Goal: Task Accomplishment & Management: Use online tool/utility

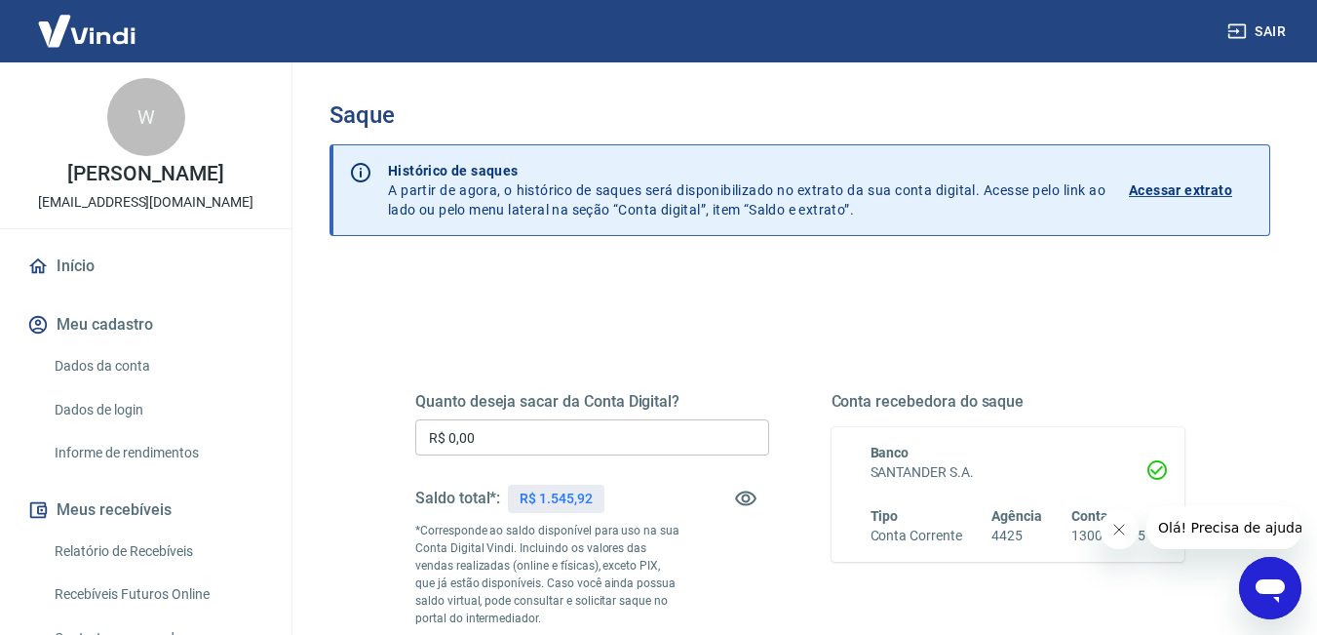
click at [548, 444] on input "R$ 0,00" at bounding box center [592, 437] width 354 height 36
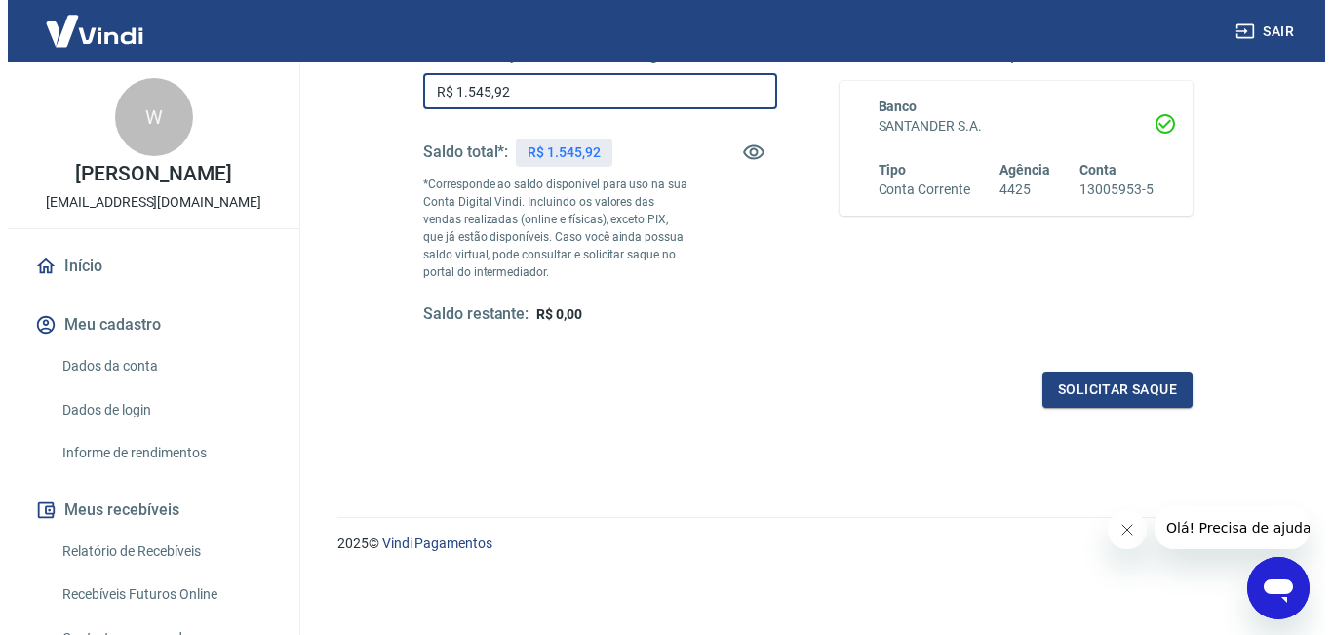
scroll to position [347, 0]
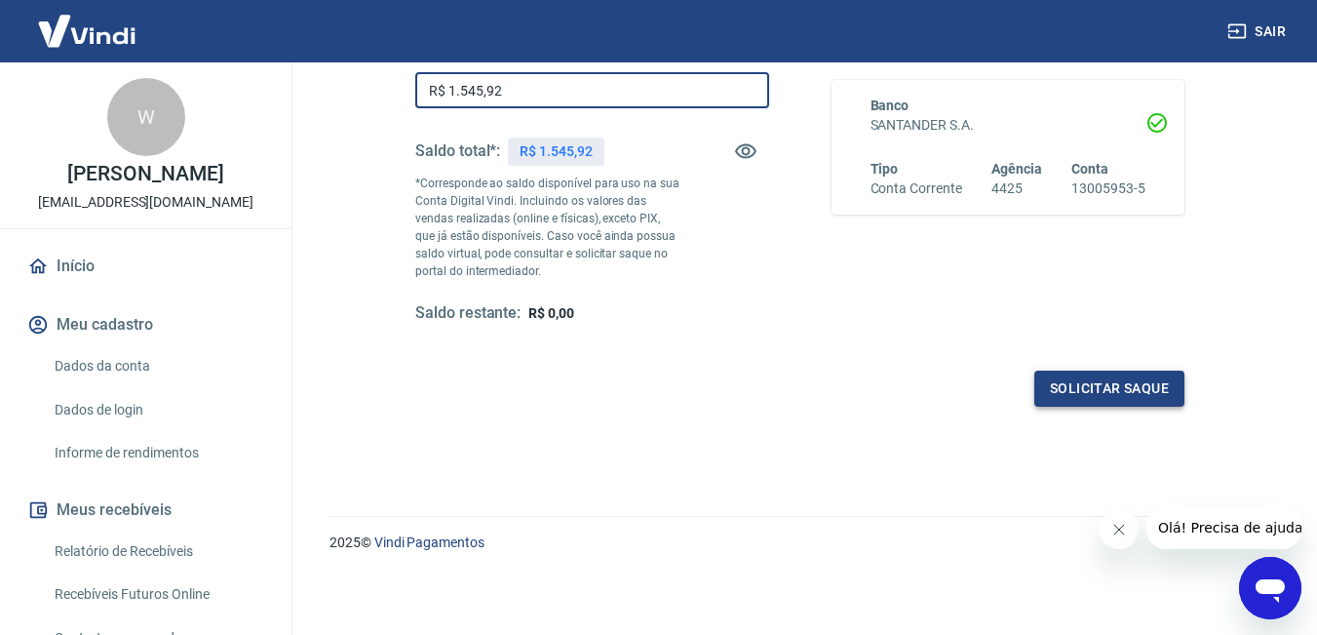
type input "R$ 1.545,92"
click at [1065, 389] on button "Solicitar saque" at bounding box center [1109, 388] width 150 height 36
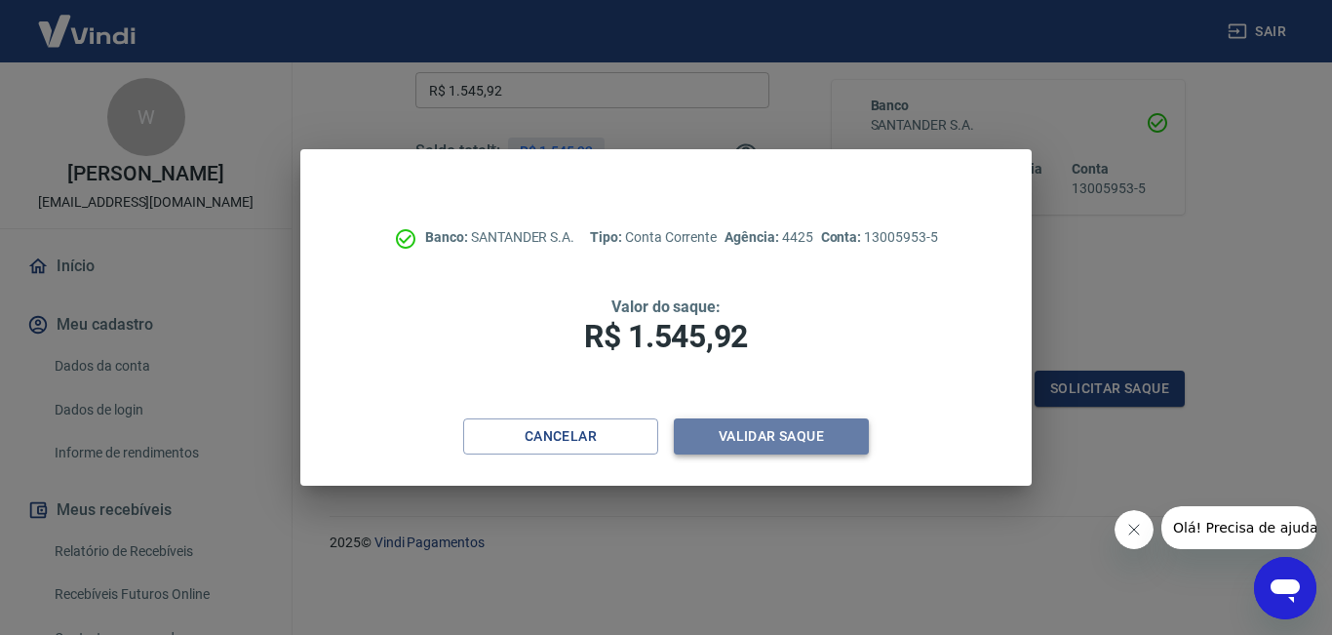
click at [781, 435] on button "Validar saque" at bounding box center [771, 436] width 195 height 36
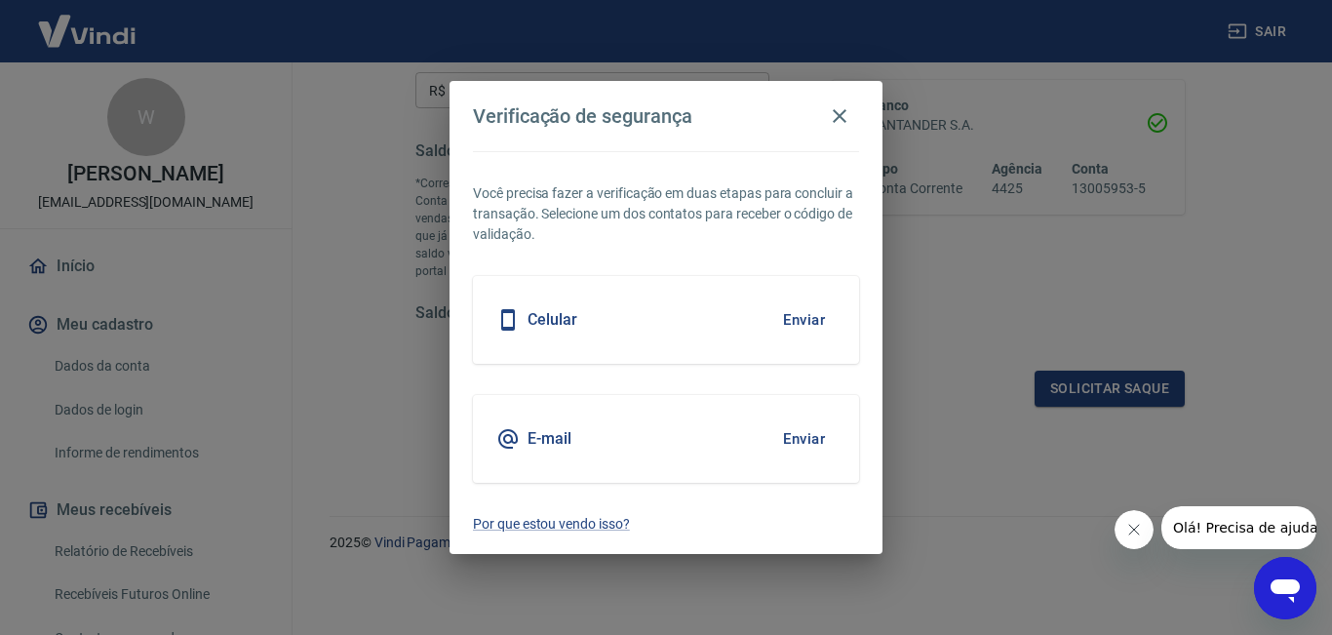
click at [789, 438] on button "Enviar" at bounding box center [803, 438] width 63 height 41
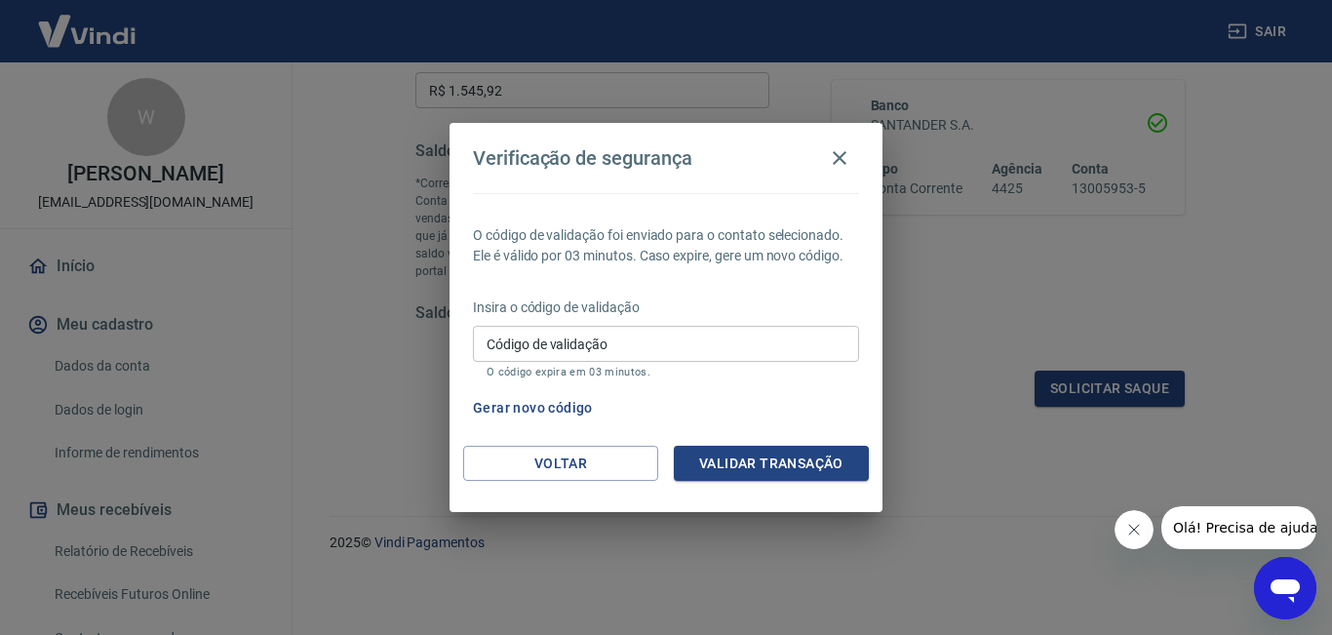
click at [666, 338] on input "Código de validação" at bounding box center [666, 344] width 386 height 36
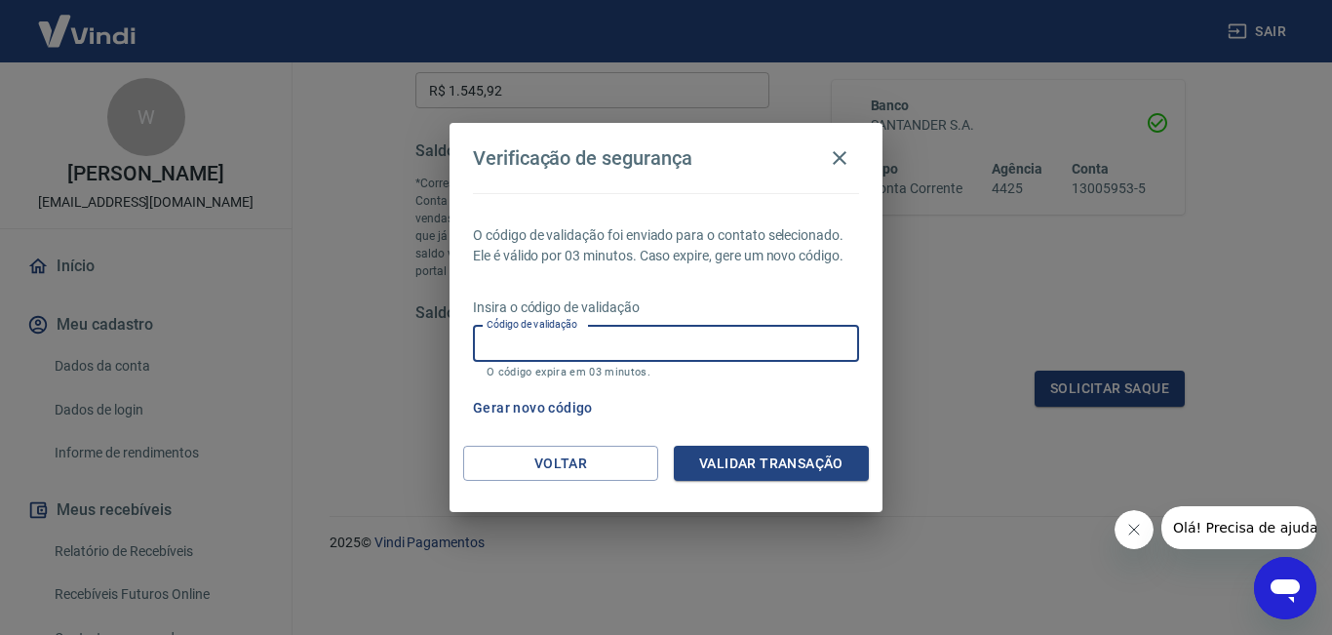
paste input "260853"
type input "260853"
click at [743, 459] on button "Validar transação" at bounding box center [771, 464] width 195 height 36
